Goal: Complete application form

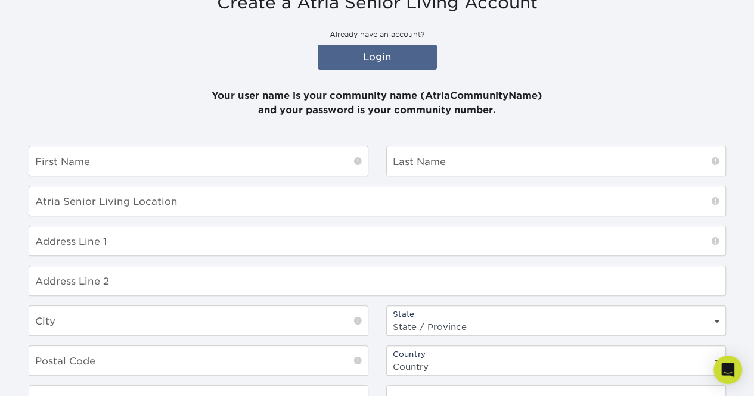
scroll to position [179, 0]
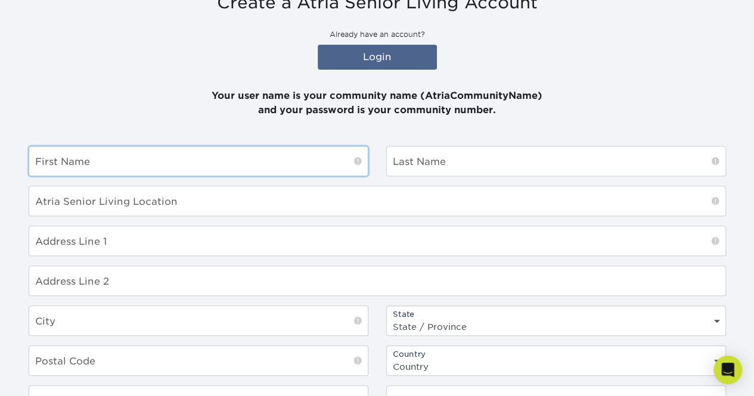
click at [220, 166] on input "text" at bounding box center [198, 161] width 338 height 29
type input "[PERSON_NAME]"
type input "[STREET_ADDRESS]"
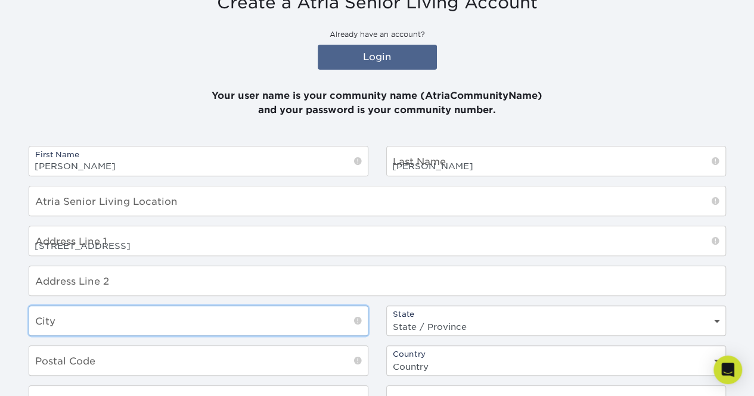
type input "[GEOGRAPHIC_DATA]"
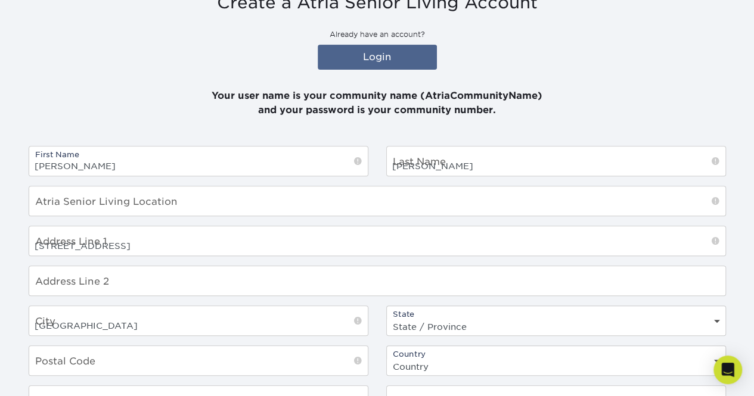
select select "KY"
type input "40202"
select select "US"
type input "5027913069"
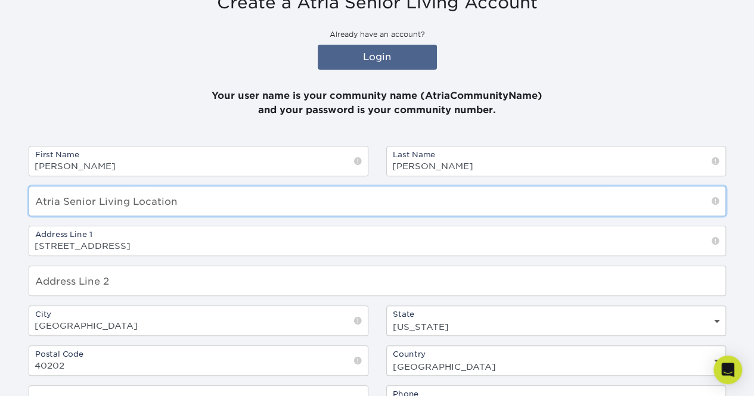
click at [291, 203] on input "text" at bounding box center [377, 200] width 696 height 29
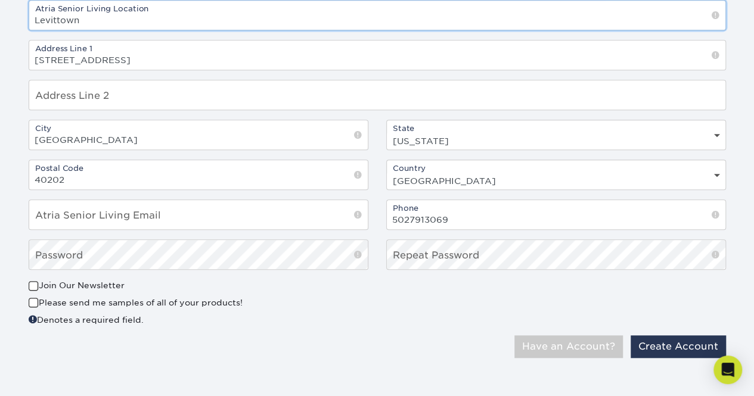
scroll to position [366, 0]
type input "Levittown10675"
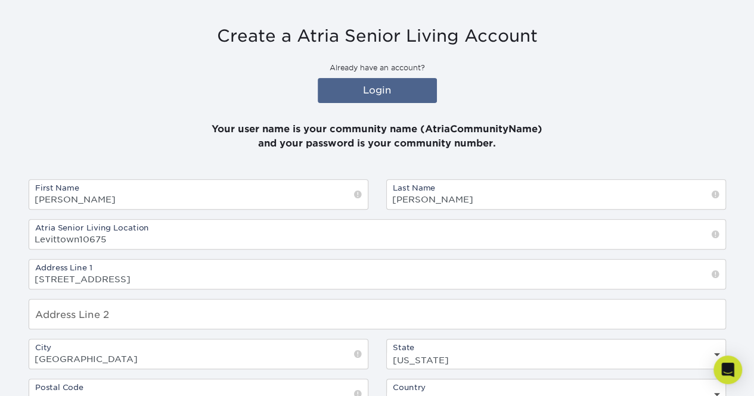
scroll to position [127, 0]
